Goal: Task Accomplishment & Management: Use online tool/utility

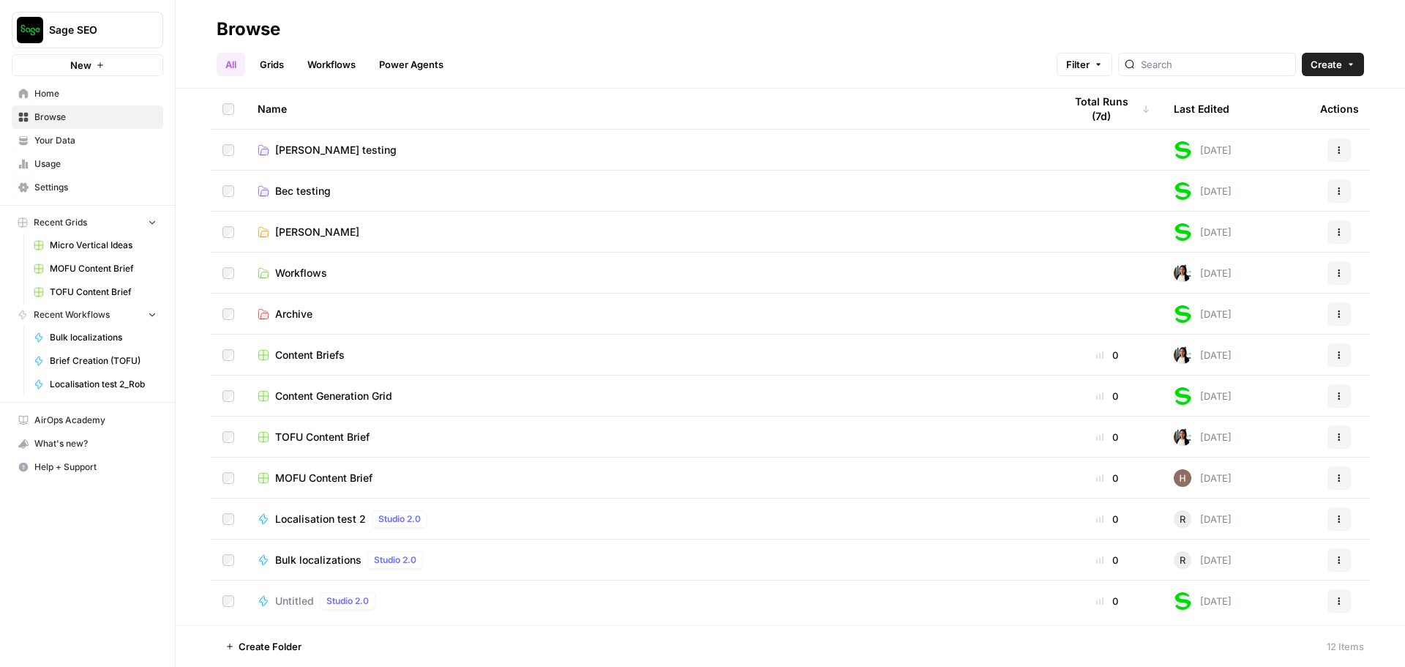
click at [307, 151] on span "[PERSON_NAME] testing" at bounding box center [335, 150] width 121 height 15
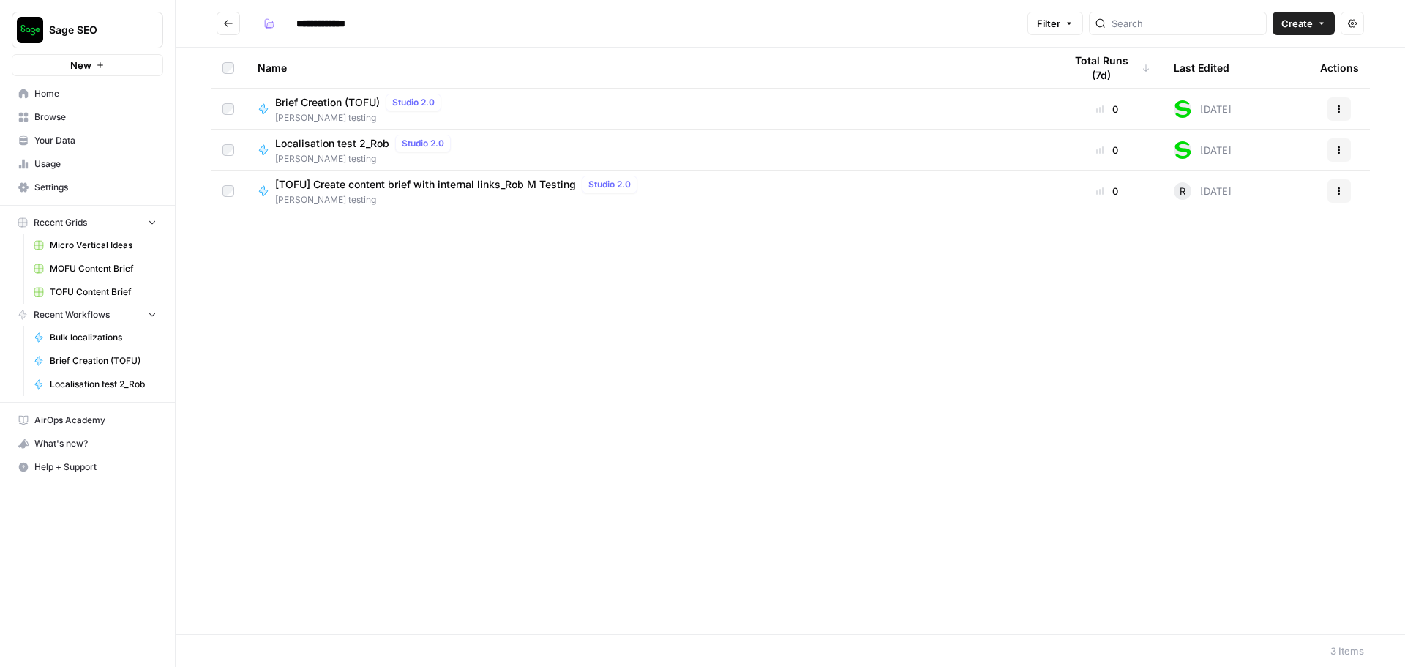
click at [307, 152] on span "[PERSON_NAME] testing" at bounding box center [365, 158] width 181 height 13
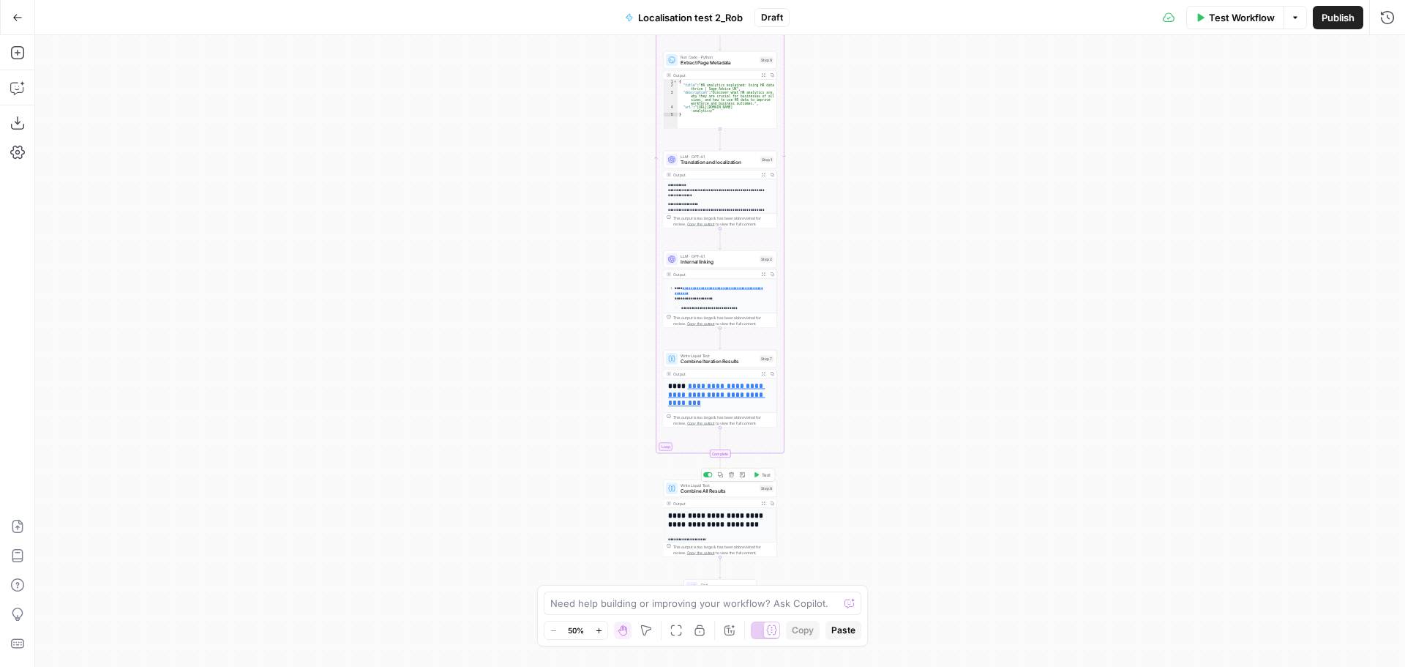
click at [716, 489] on span "Combine All Results" at bounding box center [718, 490] width 76 height 7
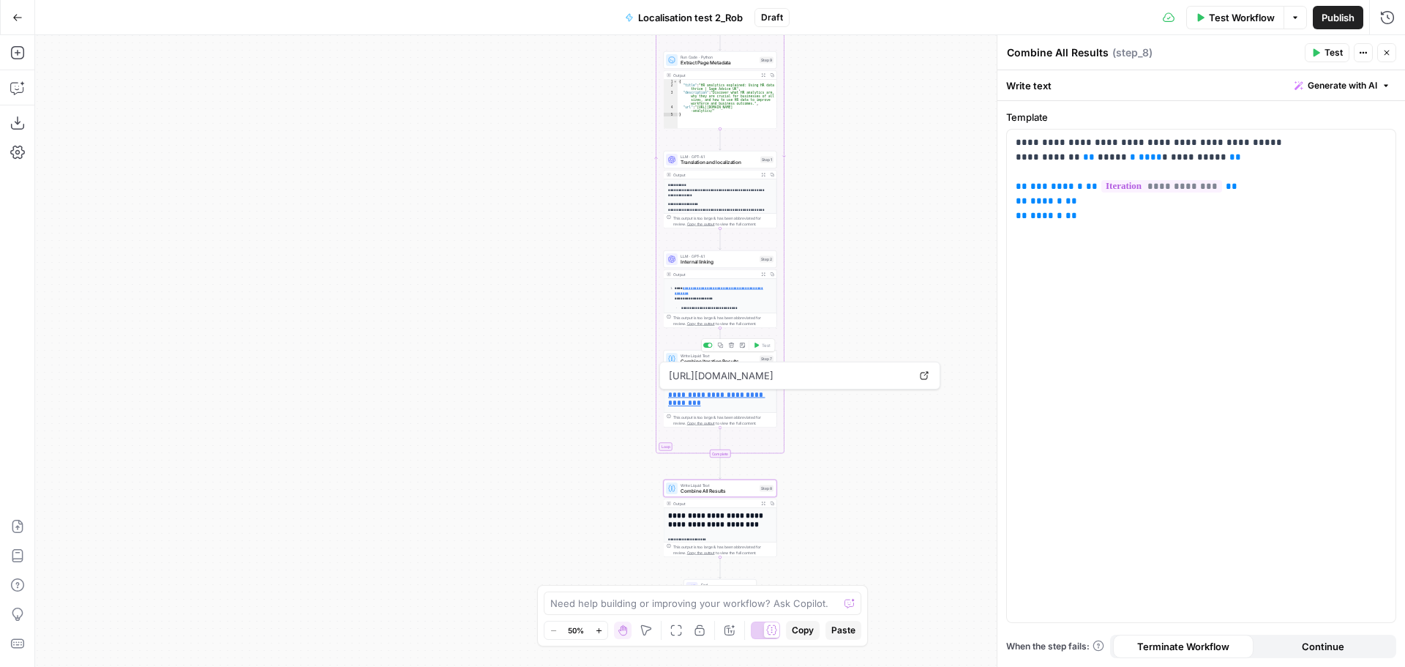
click at [713, 360] on span "Combine Iteration Results" at bounding box center [718, 361] width 76 height 7
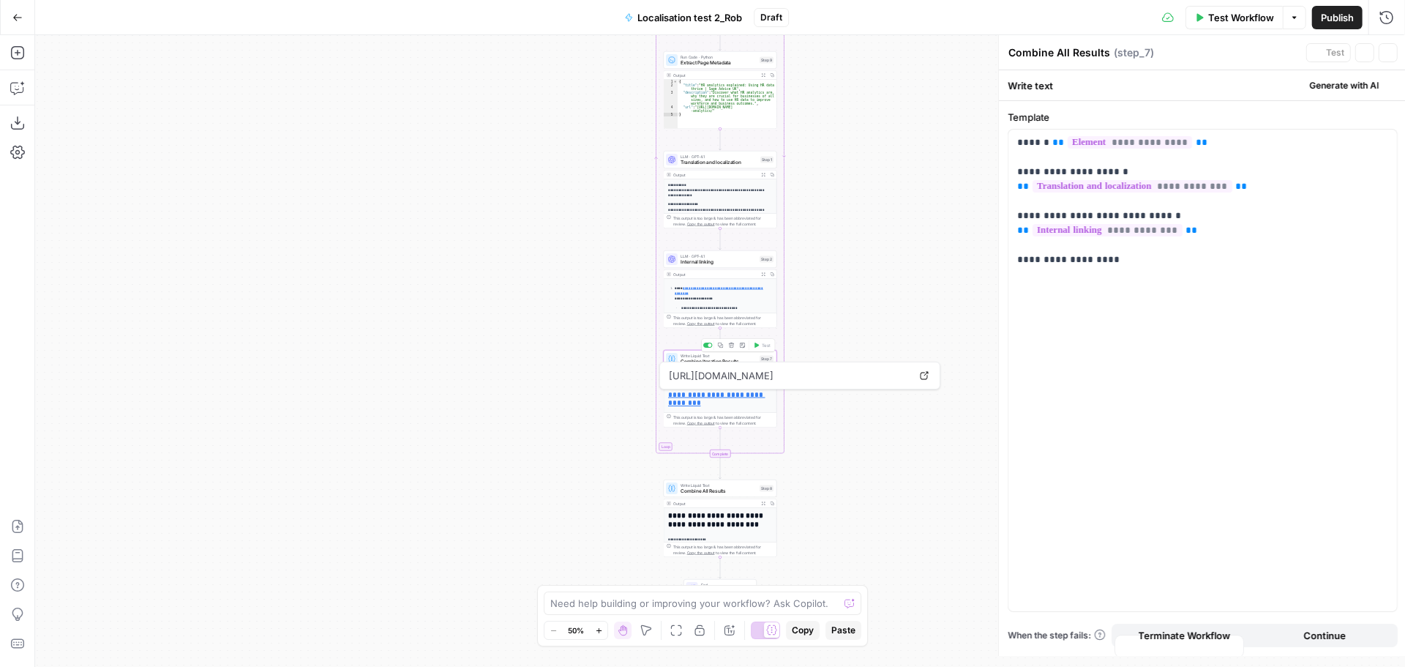
type textarea "Combine Iteration Results"
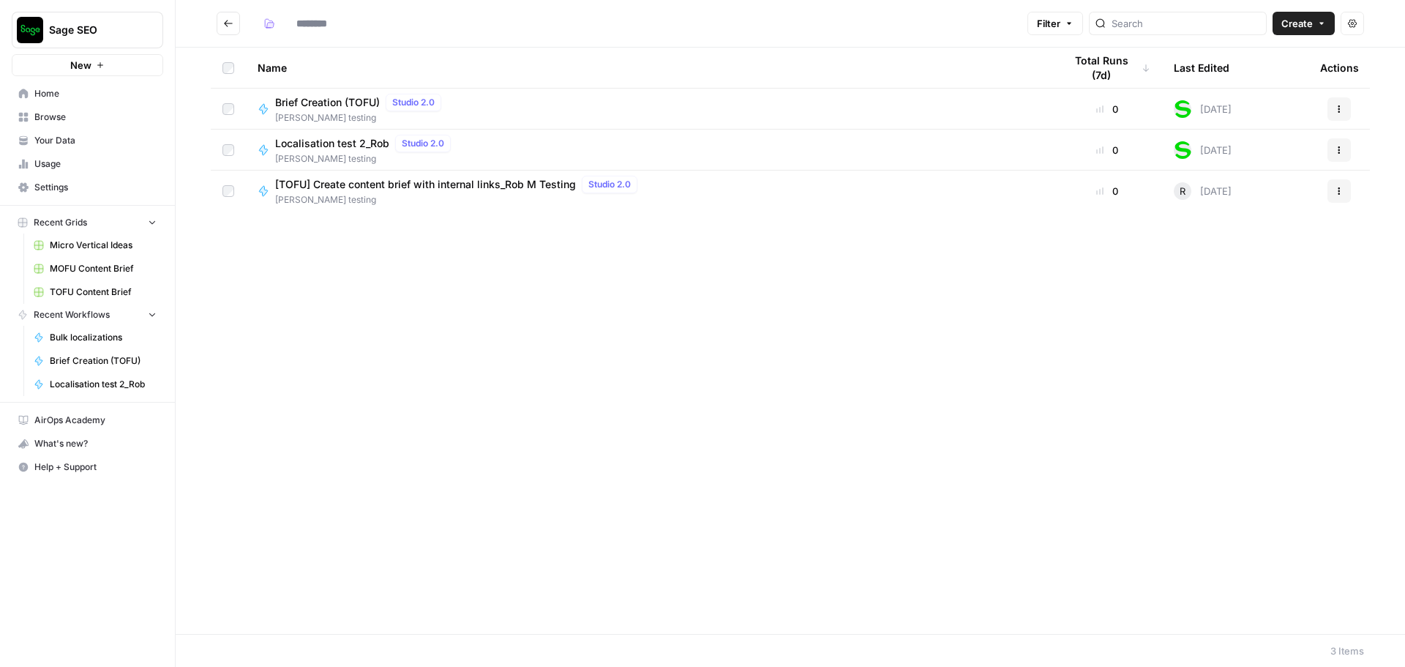
type input "**********"
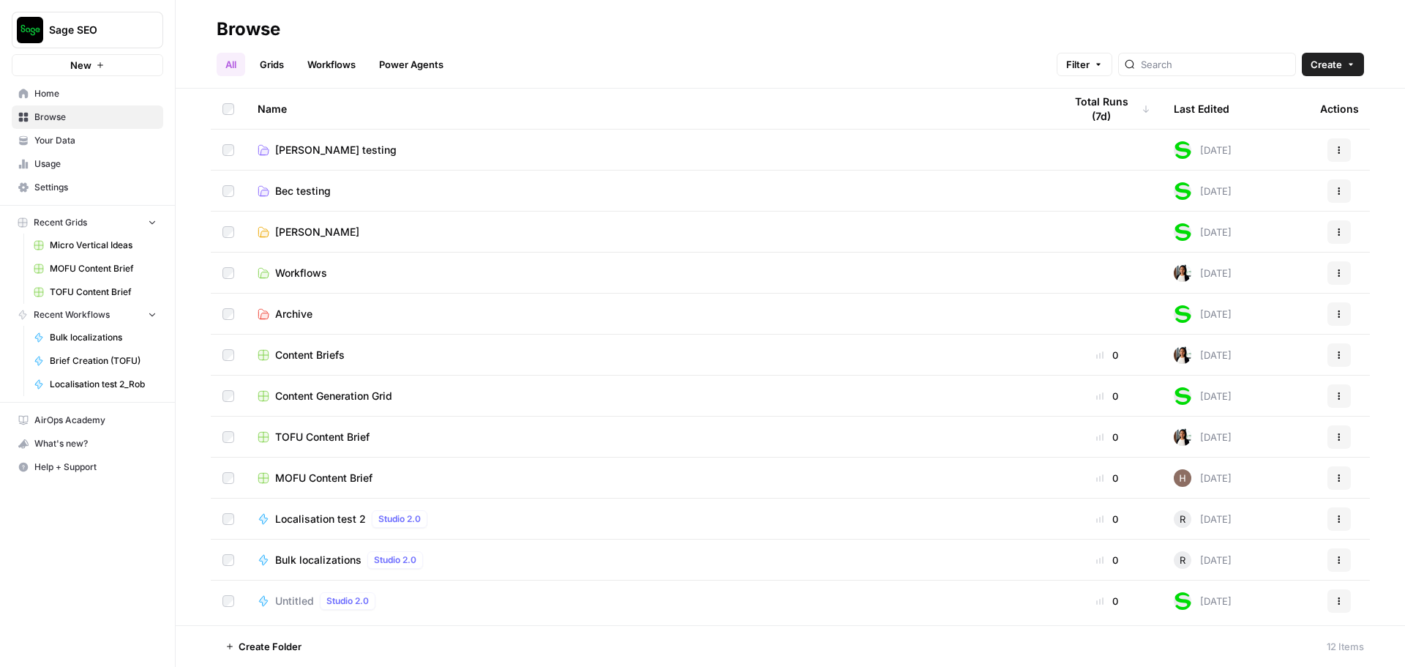
click at [281, 70] on link "Grids" at bounding box center [272, 64] width 42 height 23
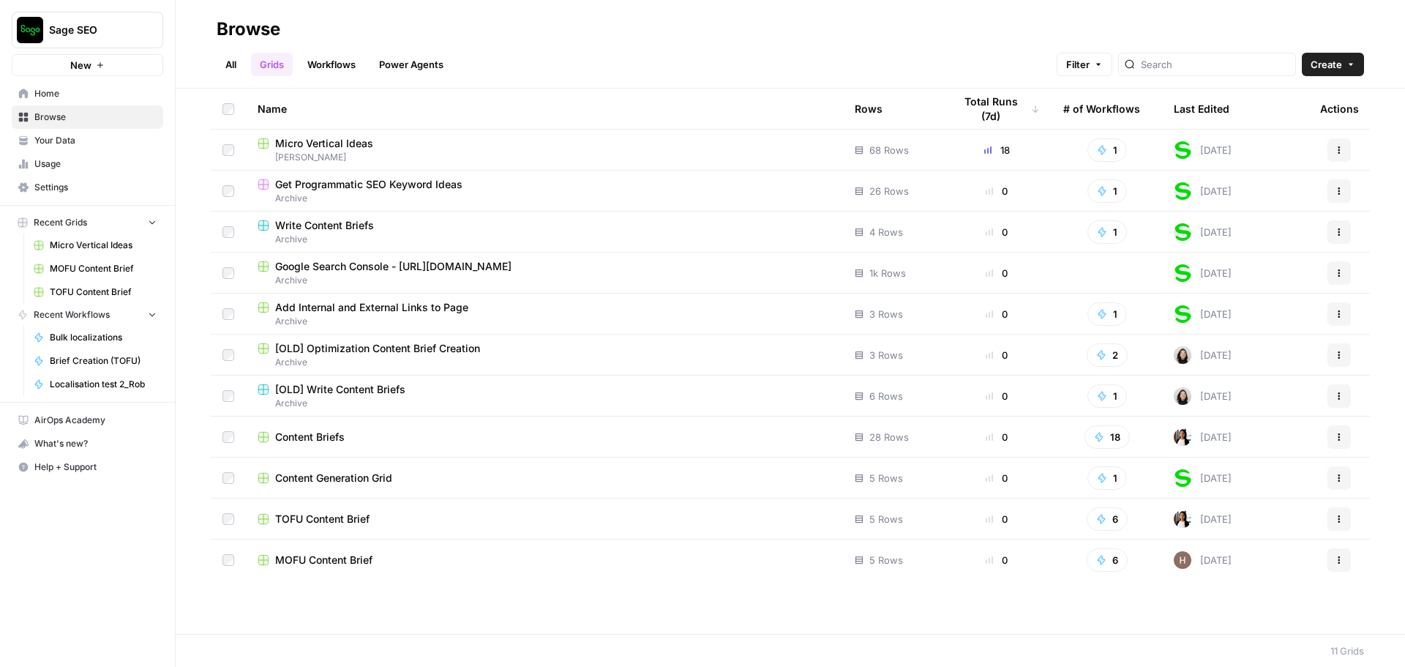
click at [245, 61] on link "All" at bounding box center [231, 64] width 29 height 23
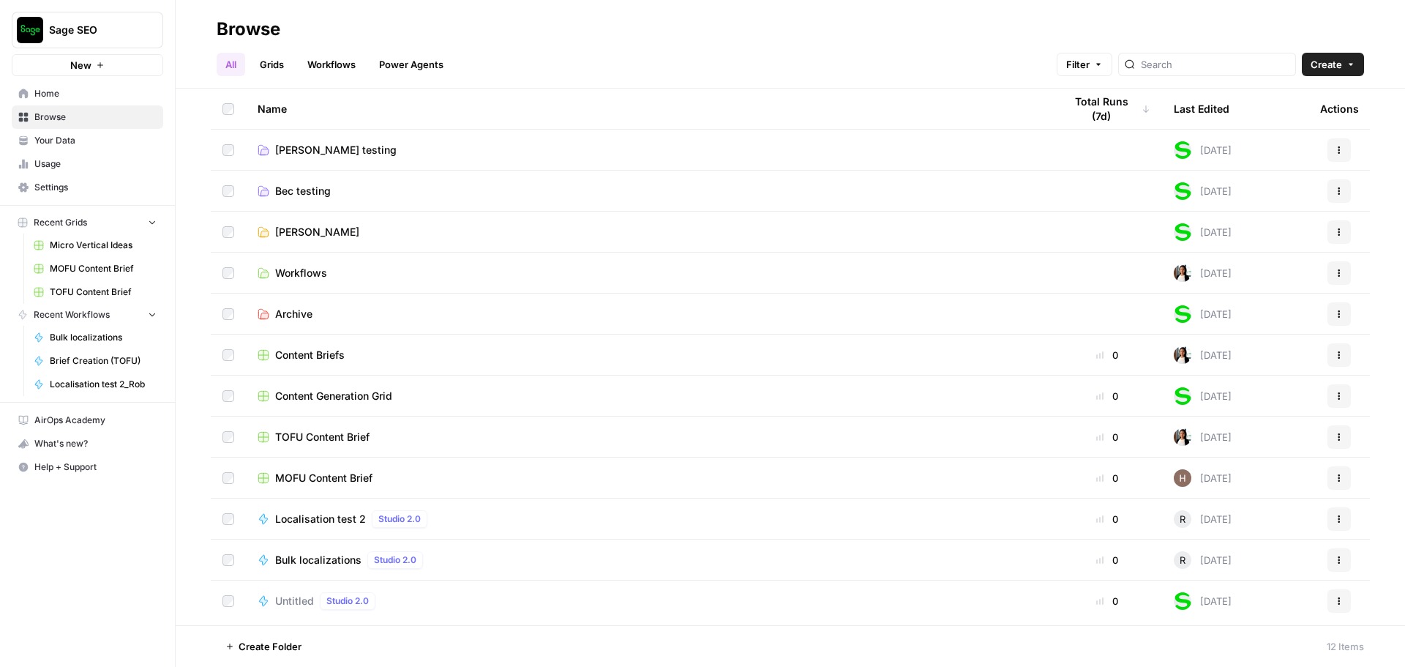
click at [311, 271] on span "Workflows" at bounding box center [301, 273] width 52 height 15
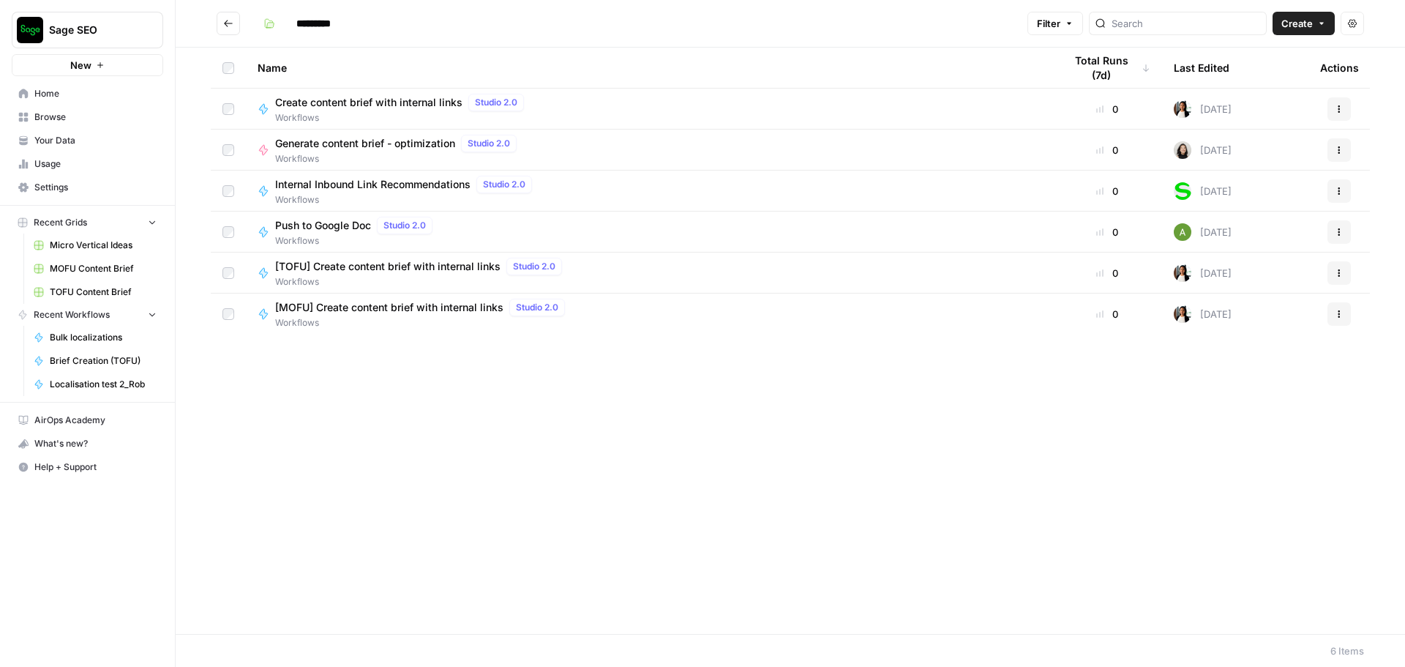
click at [441, 266] on span "[TOFU] Create content brief with internal links" at bounding box center [387, 266] width 225 height 15
type input "*********"
click at [1344, 269] on button "Actions" at bounding box center [1338, 272] width 23 height 23
click at [1260, 332] on span "Edit in Studio" at bounding box center [1273, 327] width 117 height 15
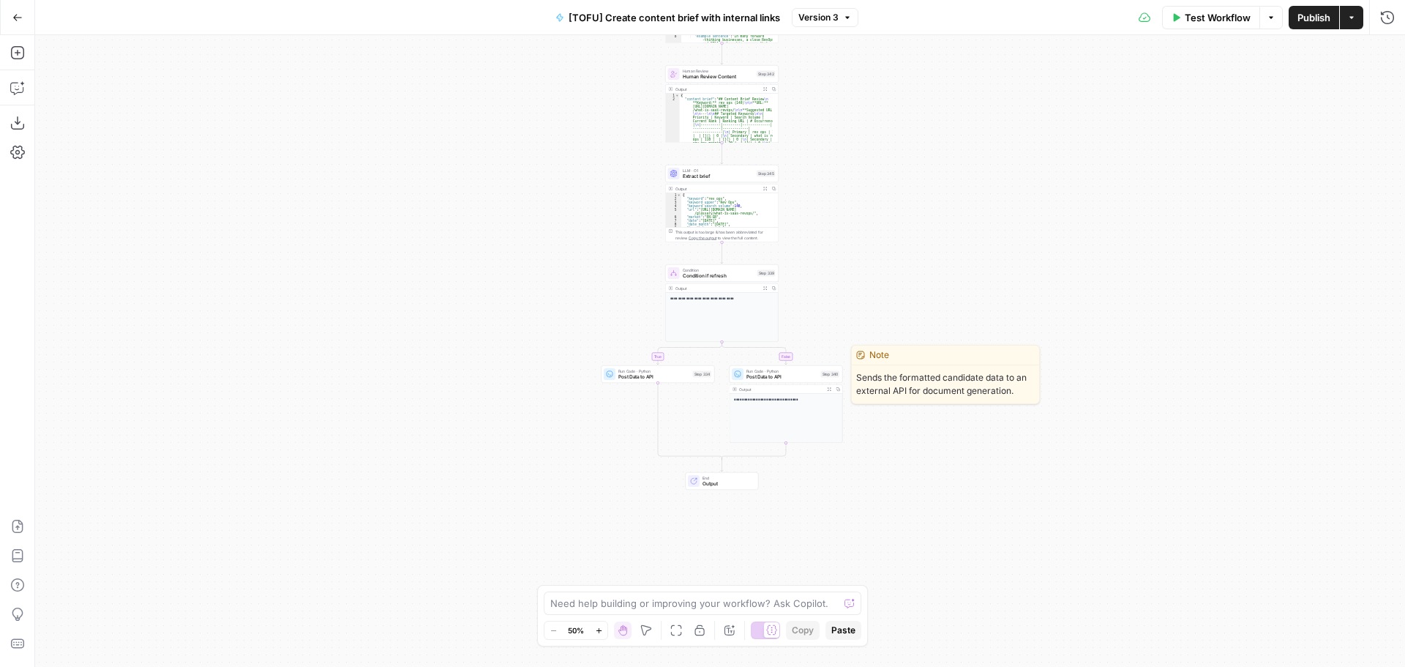
click at [798, 378] on span "Post Data to API" at bounding box center [782, 376] width 72 height 7
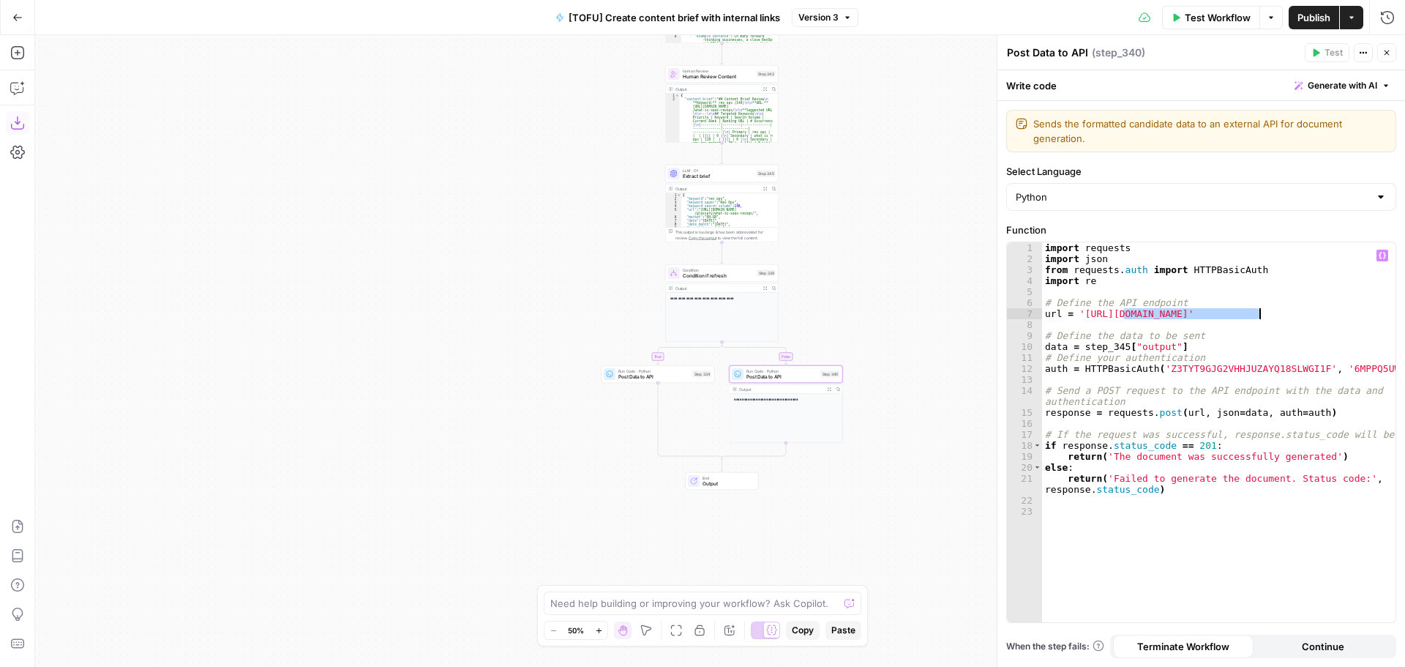
drag, startPoint x: 1124, startPoint y: 315, endPoint x: 1259, endPoint y: 315, distance: 135.4
click at [1259, 315] on div "import requests import json from requests . auth import HTTPBasicAuth import re…" at bounding box center [1218, 443] width 353 height 402
click at [1207, 315] on div "import requests import json from requests . auth import HTTPBasicAuth import re…" at bounding box center [1218, 432] width 353 height 380
click at [1106, 345] on div "import requests import json from requests . auth import HTTPBasicAuth import re…" at bounding box center [1218, 443] width 353 height 402
type textarea "**********"
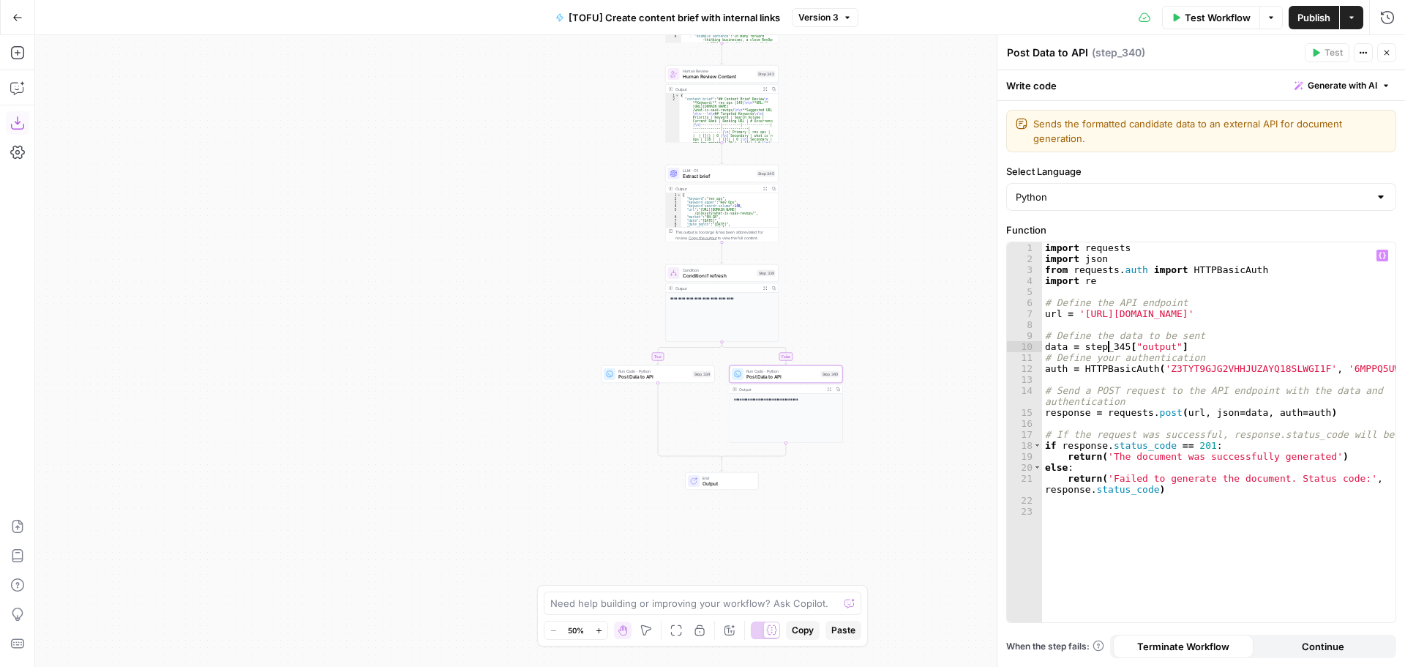
click at [834, 270] on div "true false true true true false true false true false false false Workflow Set …" at bounding box center [720, 350] width 1370 height 631
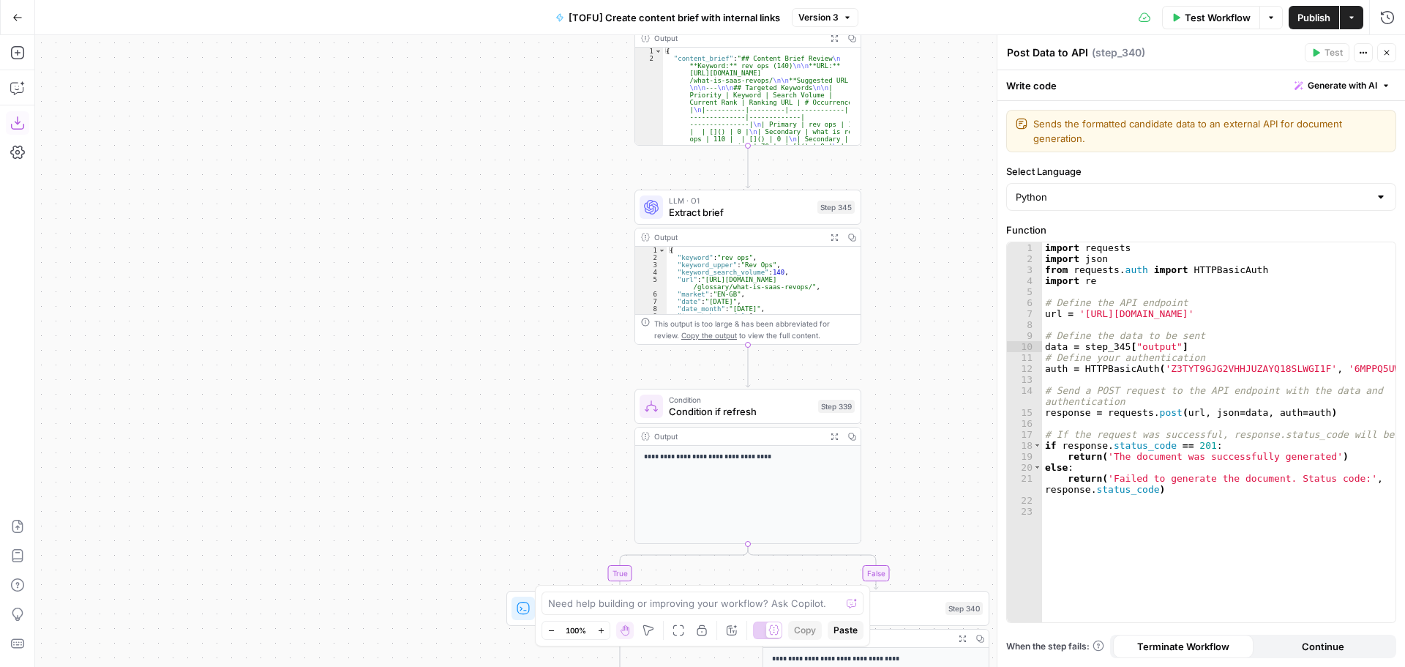
drag, startPoint x: 749, startPoint y: 212, endPoint x: 888, endPoint y: 342, distance: 190.0
click at [888, 342] on div "true false true true true false true false true false false false Workflow Set …" at bounding box center [720, 350] width 1370 height 631
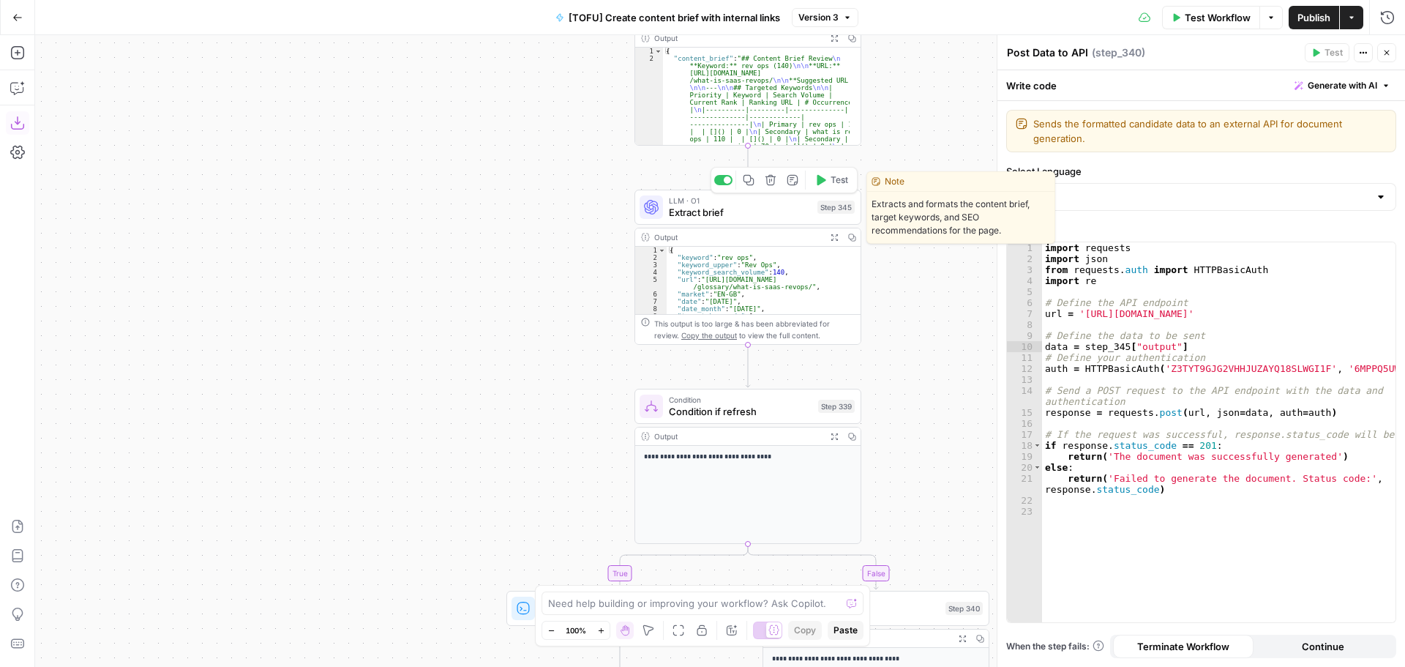
click at [759, 215] on span "Extract brief" at bounding box center [740, 212] width 143 height 15
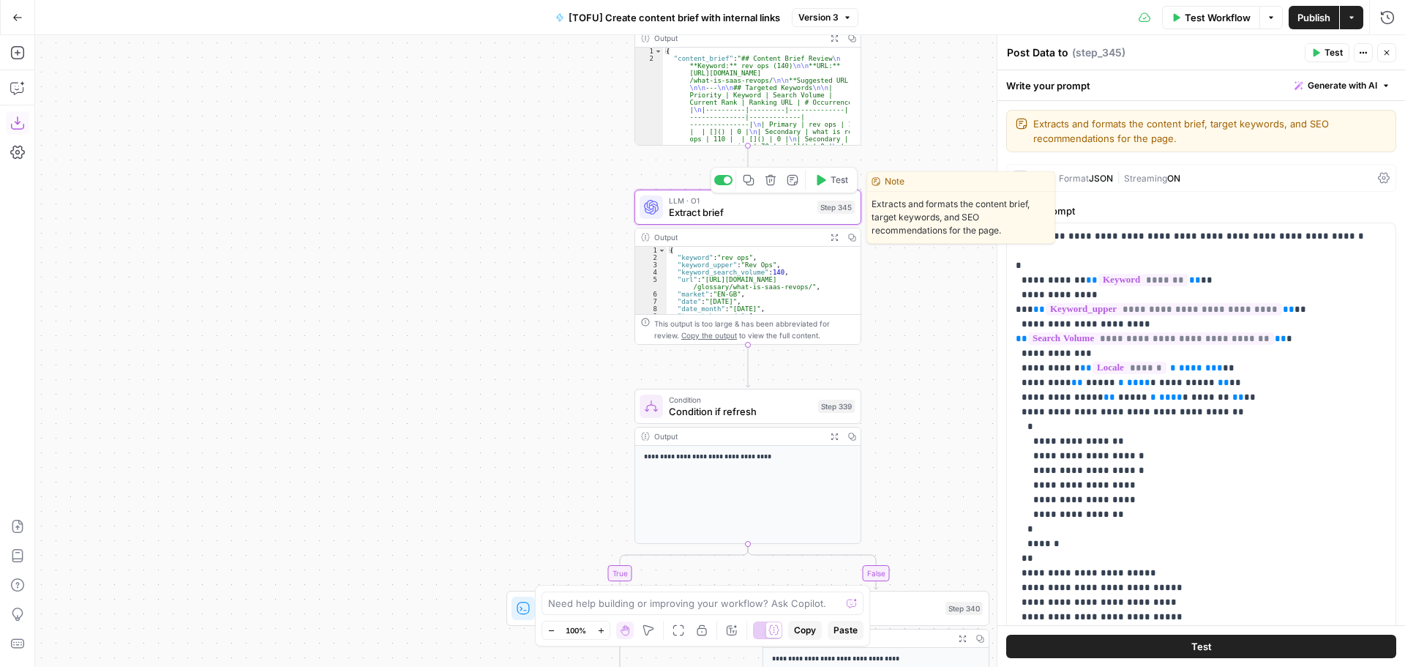
type textarea "Extract brief"
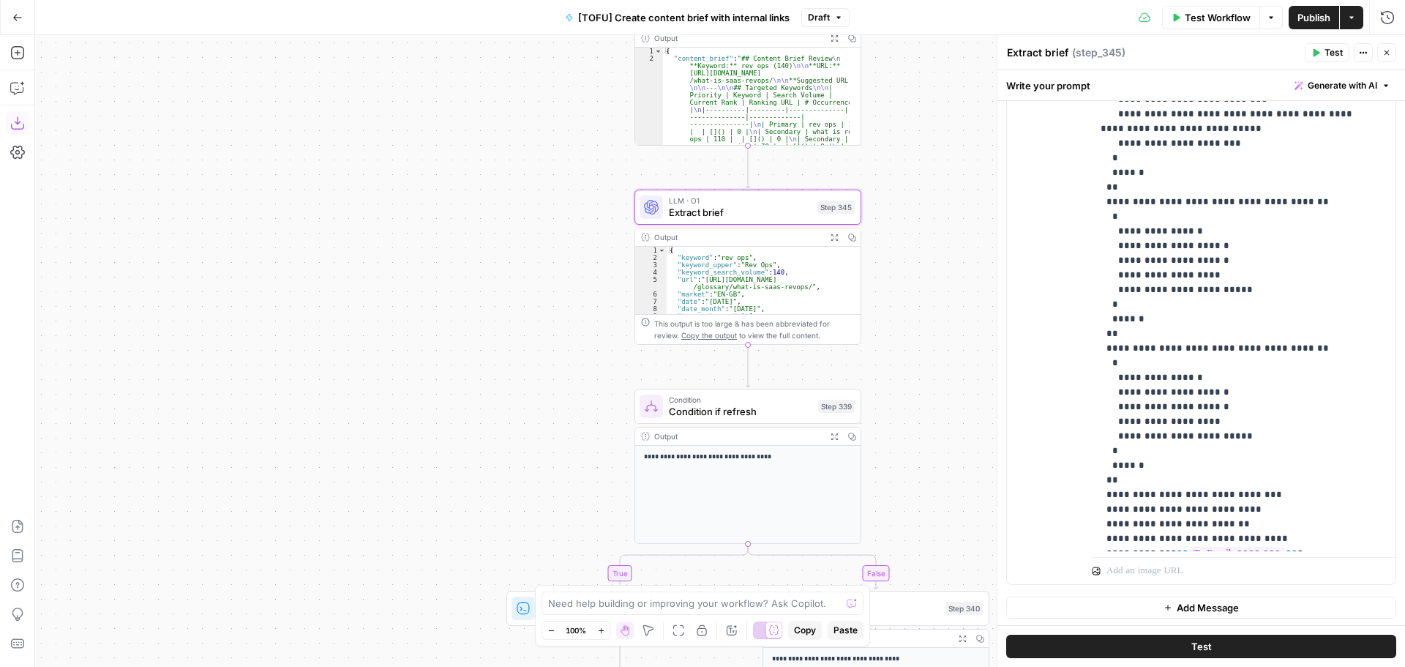
scroll to position [898, 0]
click at [912, 239] on div "true false true true true false true false true false false false Workflow Set …" at bounding box center [720, 350] width 1370 height 631
click at [1389, 55] on icon "button" at bounding box center [1386, 52] width 5 height 5
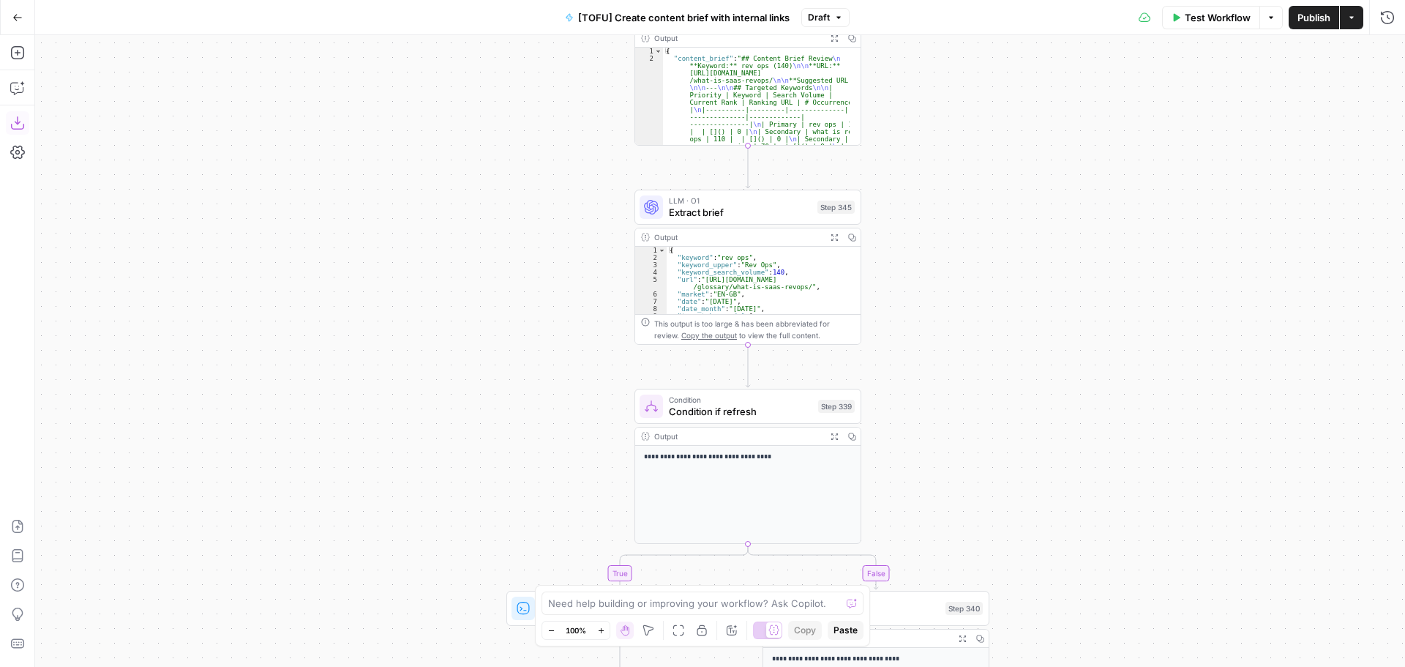
click at [509, 237] on div "true false true true true false true false true false false false Workflow Set …" at bounding box center [720, 350] width 1370 height 631
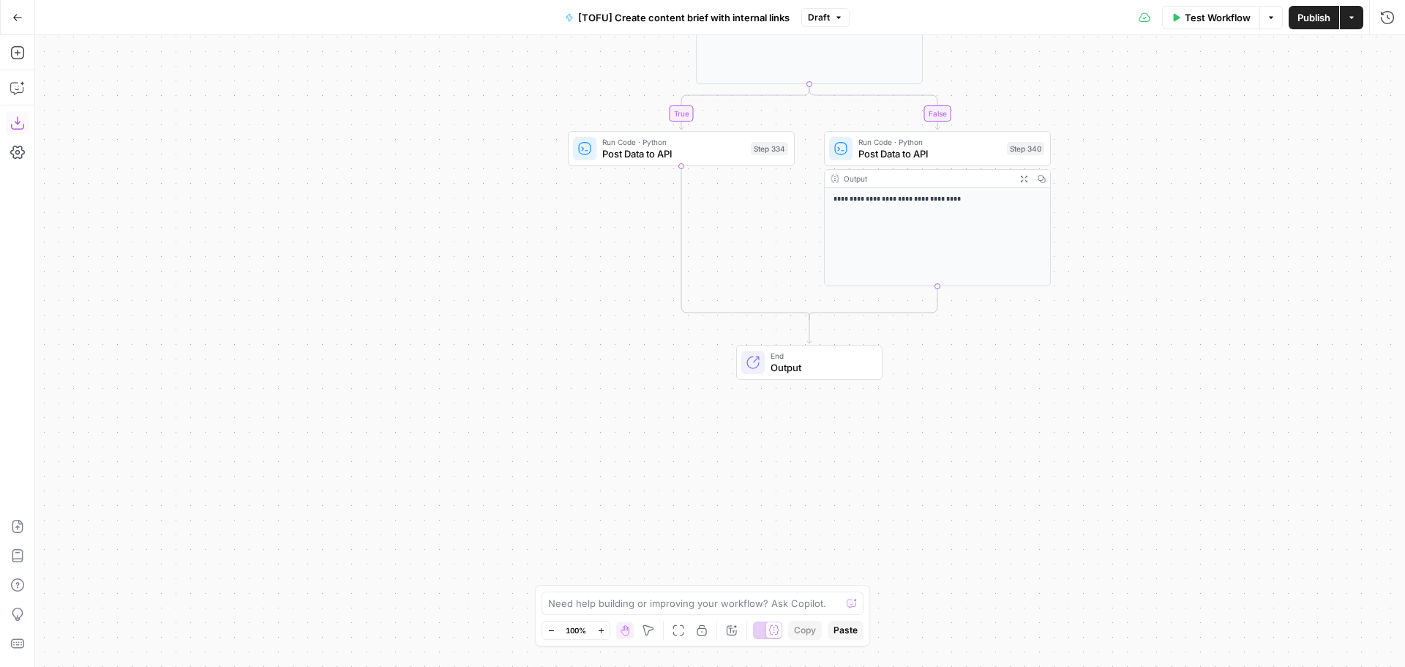
drag, startPoint x: 448, startPoint y: 461, endPoint x: 492, endPoint y: 249, distance: 216.0
click at [492, 249] on div "true false true true true false true false true false false false Workflow Set …" at bounding box center [720, 350] width 1370 height 631
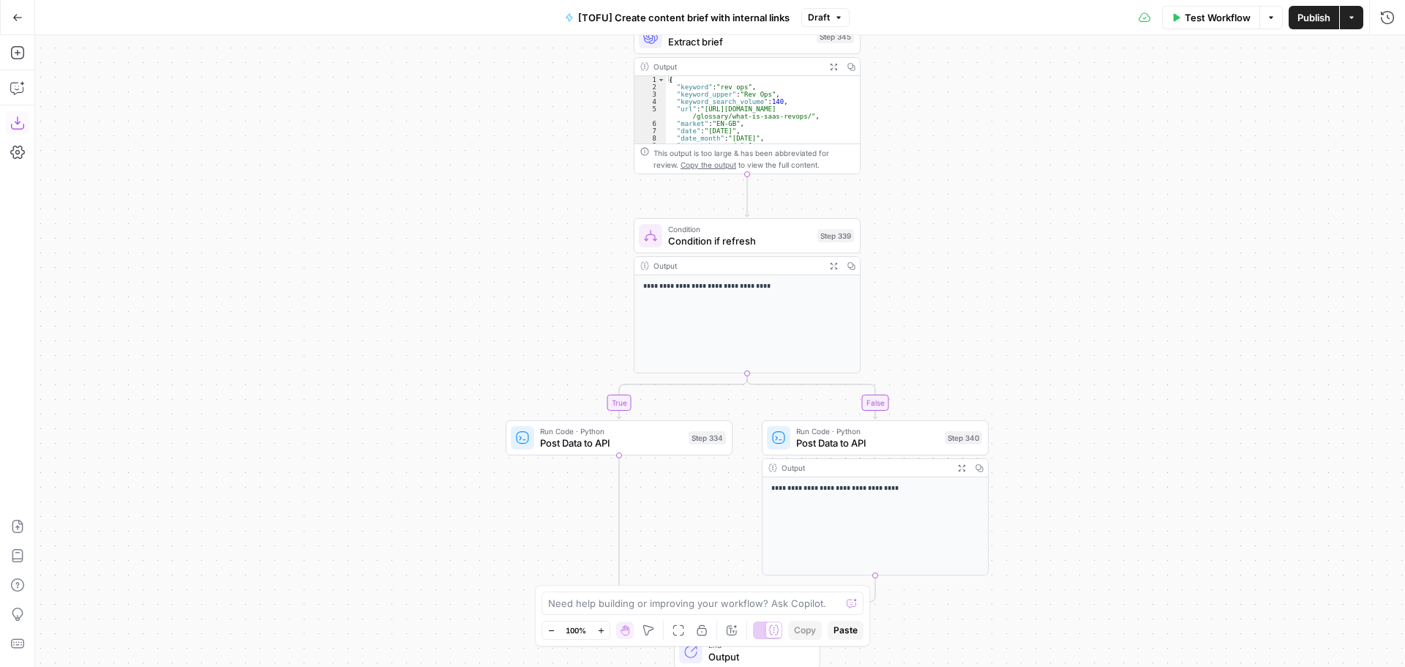
click at [421, 551] on div "true false true true true false true false true false false false Workflow Set …" at bounding box center [720, 350] width 1370 height 631
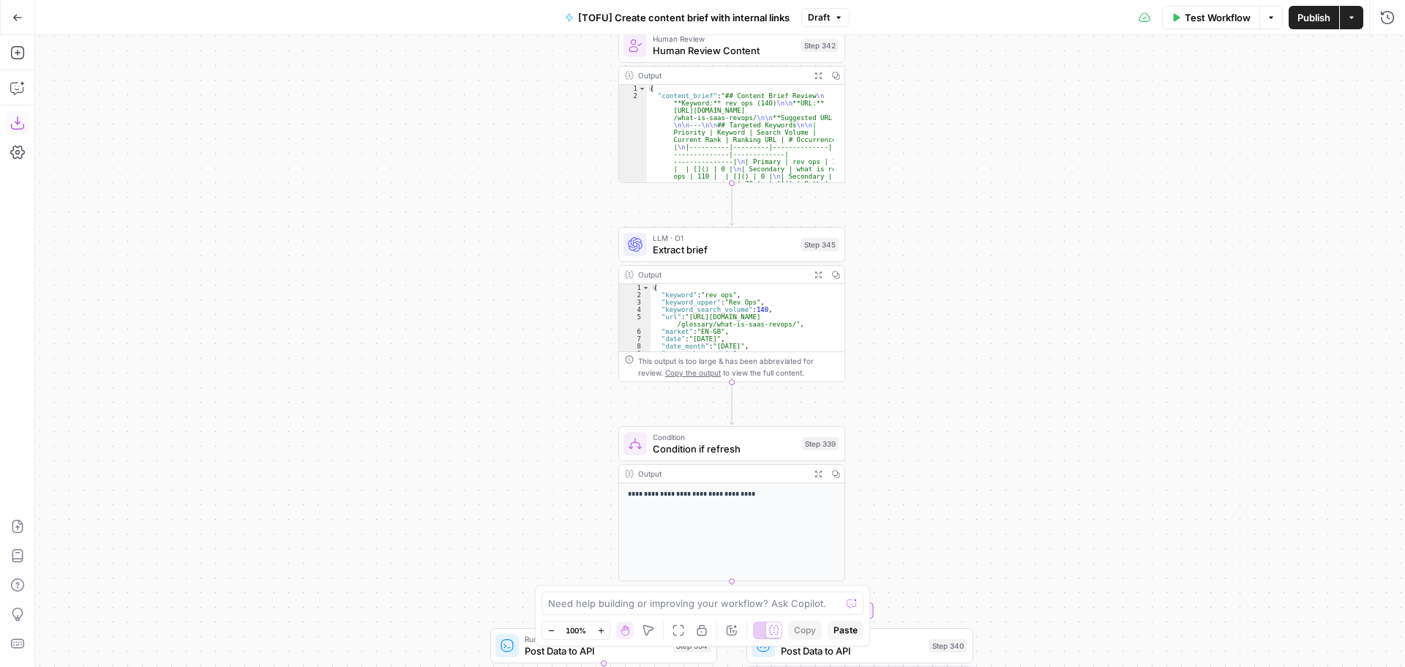
drag, startPoint x: 419, startPoint y: 345, endPoint x: 403, endPoint y: 552, distance: 208.4
click at [403, 552] on div "true false true true true false true false true false false false Workflow Set …" at bounding box center [720, 350] width 1370 height 631
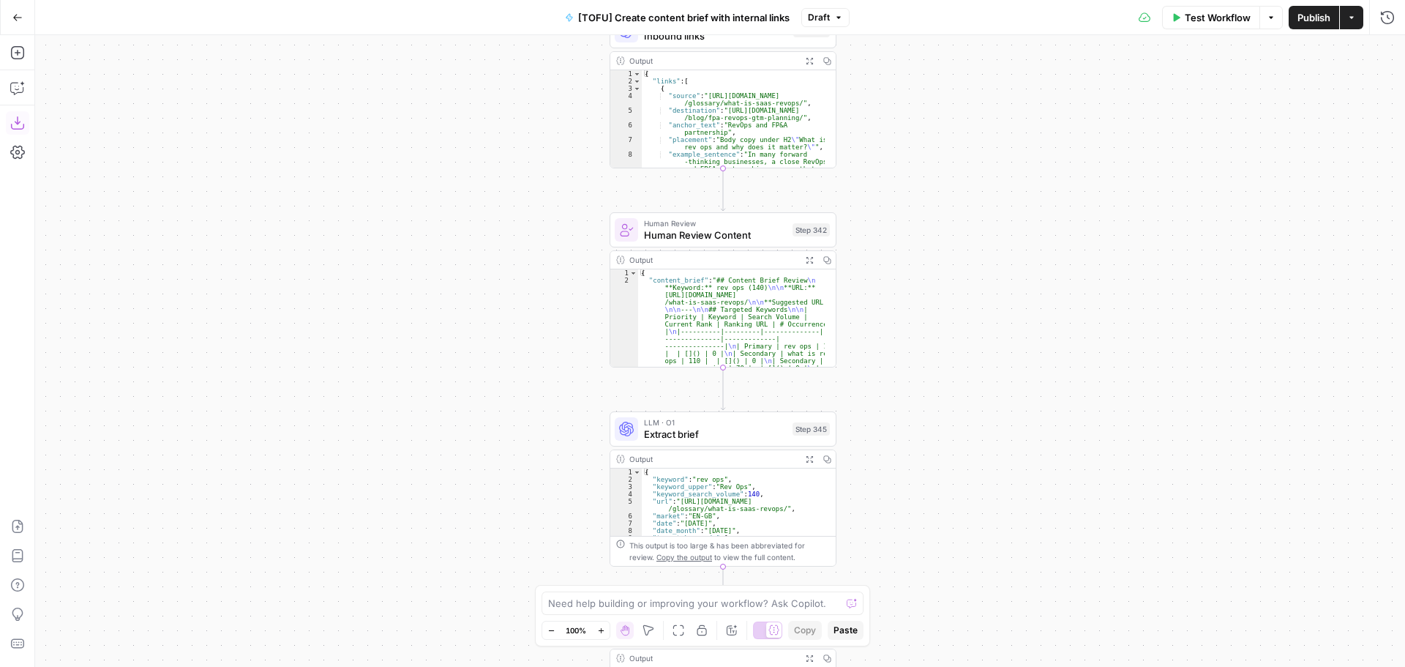
click at [380, 583] on div "true false true true true false true false true false false false Workflow Set …" at bounding box center [720, 350] width 1370 height 631
